Goal: Task Accomplishment & Management: Use online tool/utility

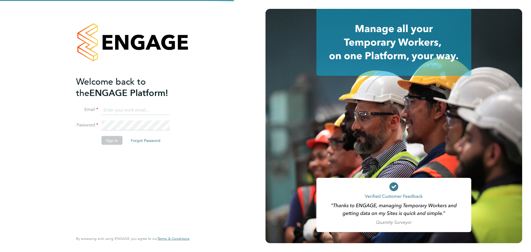
type input "[PERSON_NAME][EMAIL_ADDRESS][PERSON_NAME][PERSON_NAME][DOMAIN_NAME]"
click at [111, 143] on button "Sign In" at bounding box center [111, 140] width 21 height 9
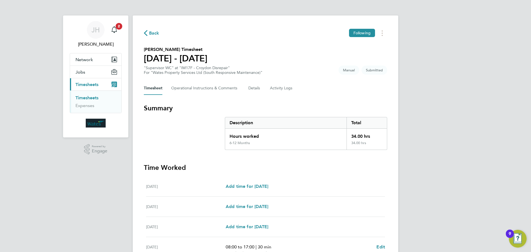
scroll to position [141, 0]
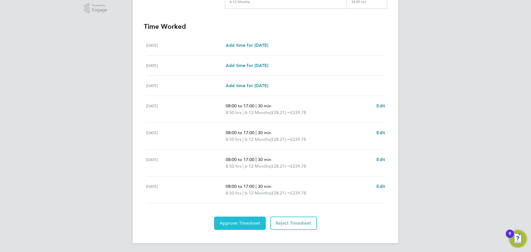
click at [229, 221] on span "Approve Timesheet" at bounding box center [240, 223] width 41 height 6
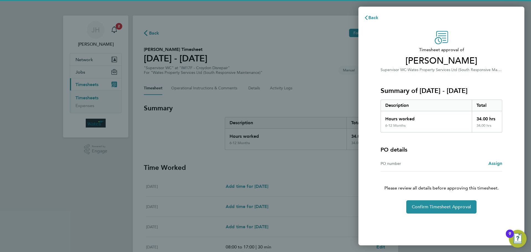
click at [437, 198] on div "Timesheet approval of Michael Shafik Supervisor WC · Wates Property Services Lt…" at bounding box center [441, 122] width 135 height 182
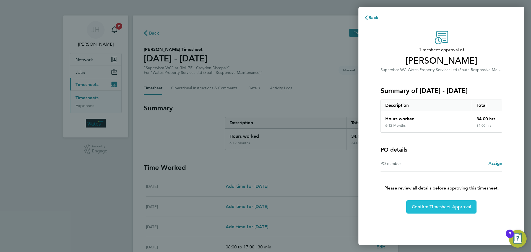
click at [436, 205] on span "Confirm Timesheet Approval" at bounding box center [441, 207] width 59 height 6
